Goal: Task Accomplishment & Management: Complete application form

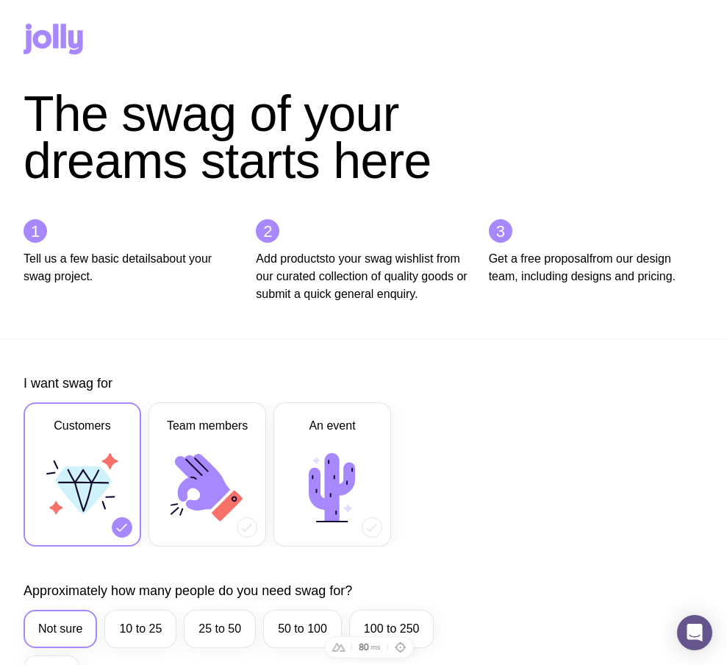
click at [80, 52] on icon at bounding box center [75, 42] width 15 height 24
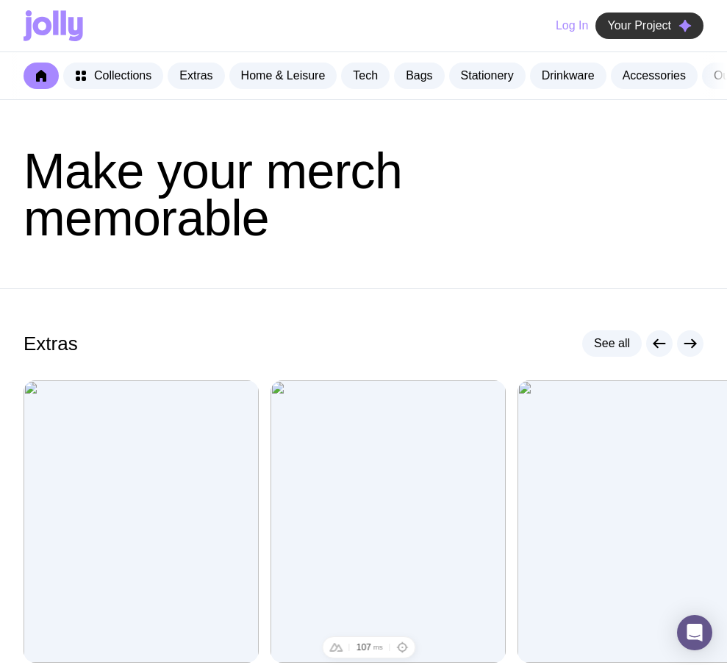
click at [640, 22] on span "Your Project" at bounding box center [639, 25] width 64 height 15
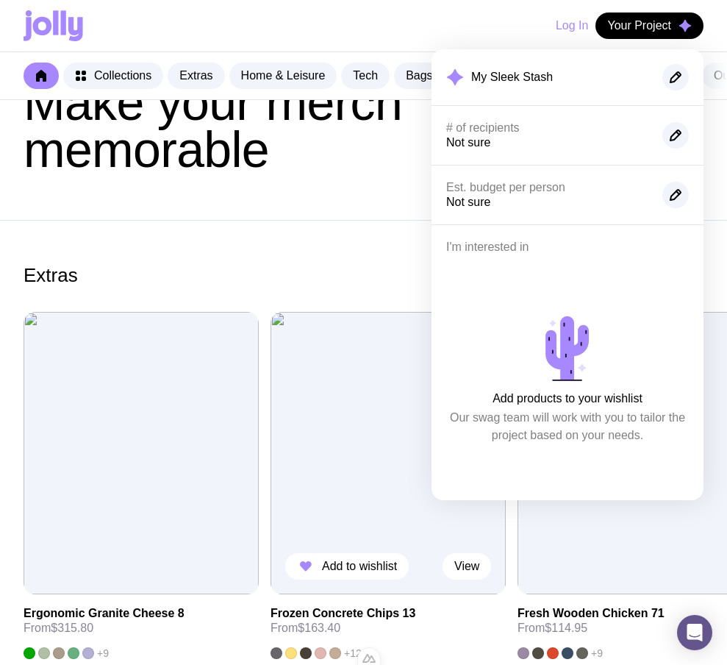
scroll to position [93, 0]
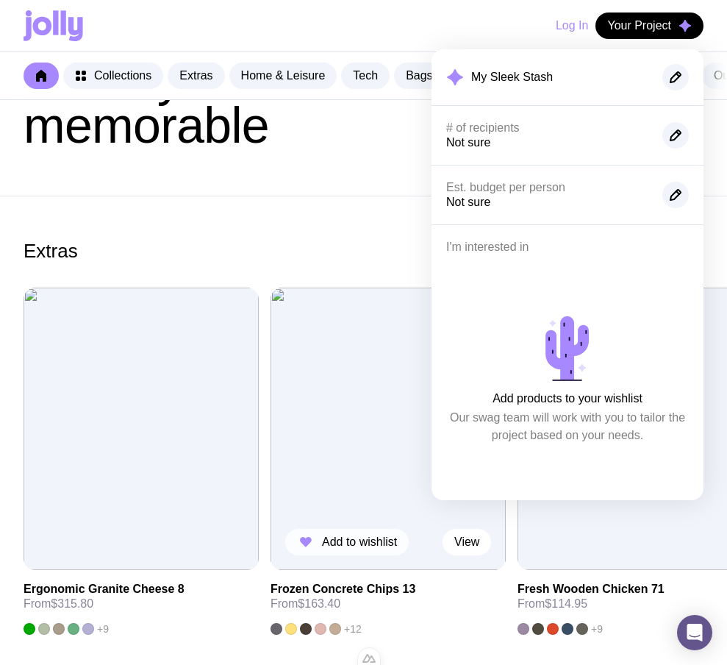
click at [338, 548] on span "Add to wishlist" at bounding box center [359, 542] width 75 height 15
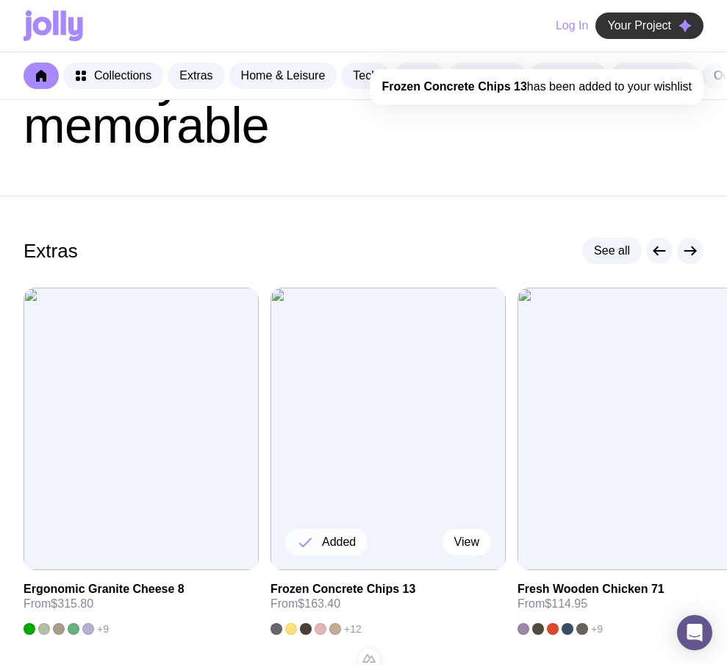
click at [652, 27] on span "Your Project" at bounding box center [639, 25] width 64 height 15
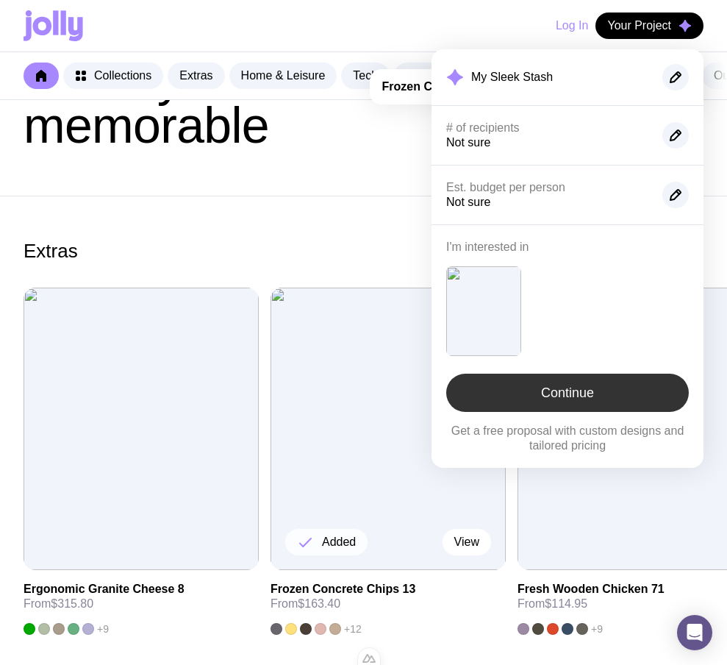
click at [545, 385] on link "Continue" at bounding box center [567, 393] width 243 height 38
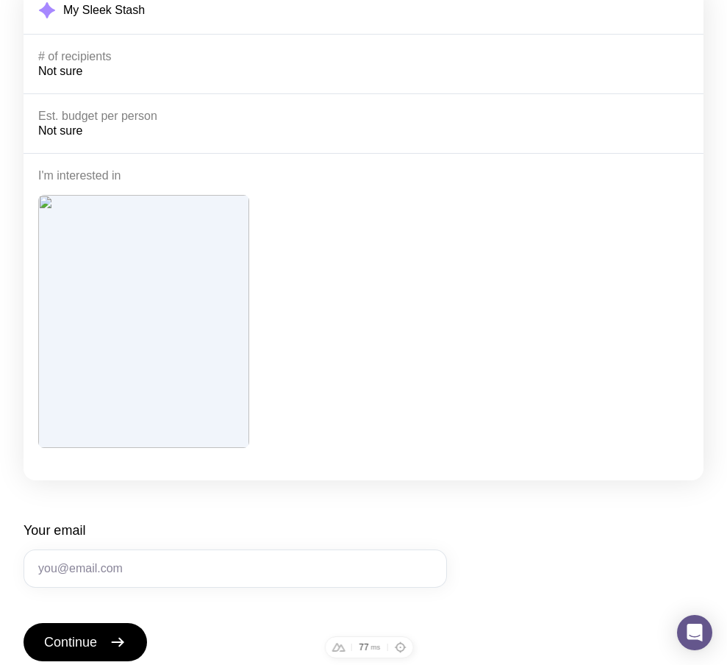
scroll to position [310, 0]
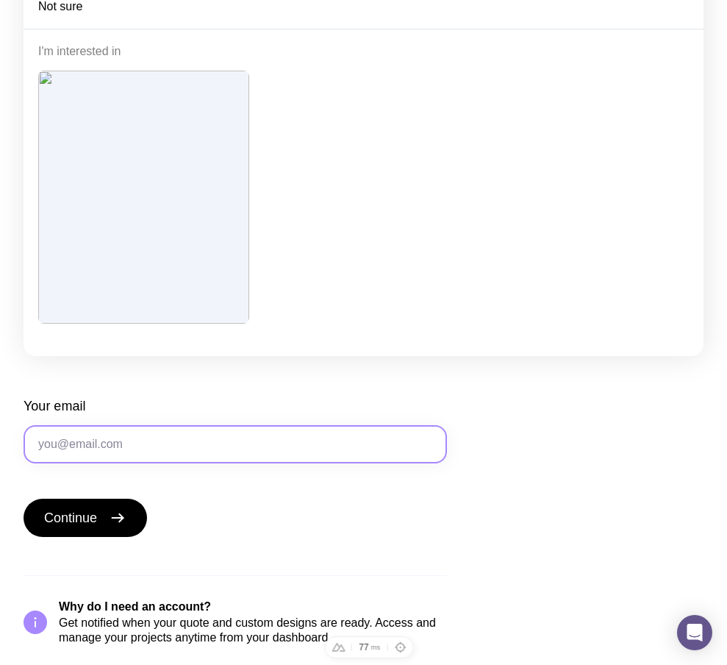
click at [193, 440] on input "Your email" at bounding box center [236, 444] width 424 height 38
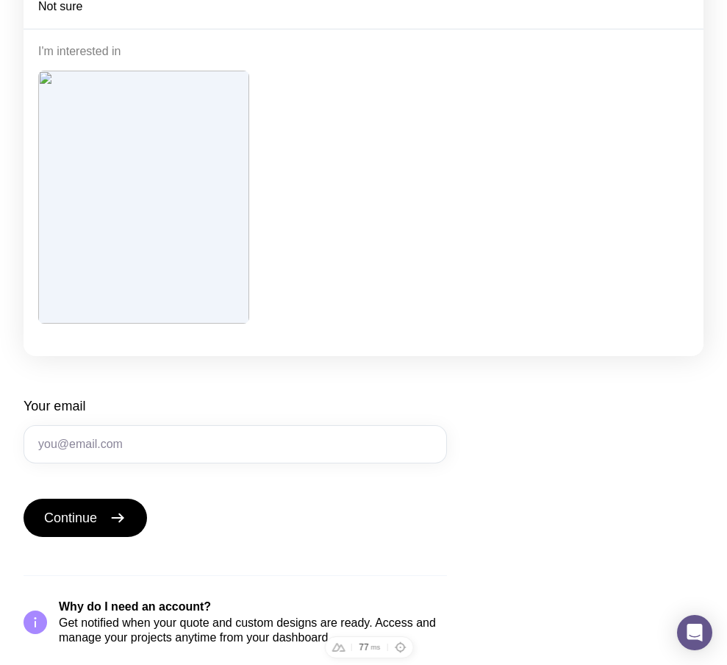
click at [496, 372] on div "Submit your enquiry My Sleek Stash # of recipients Not sure Est. budget per per…" at bounding box center [364, 212] width 680 height 865
